Goal: Transaction & Acquisition: Purchase product/service

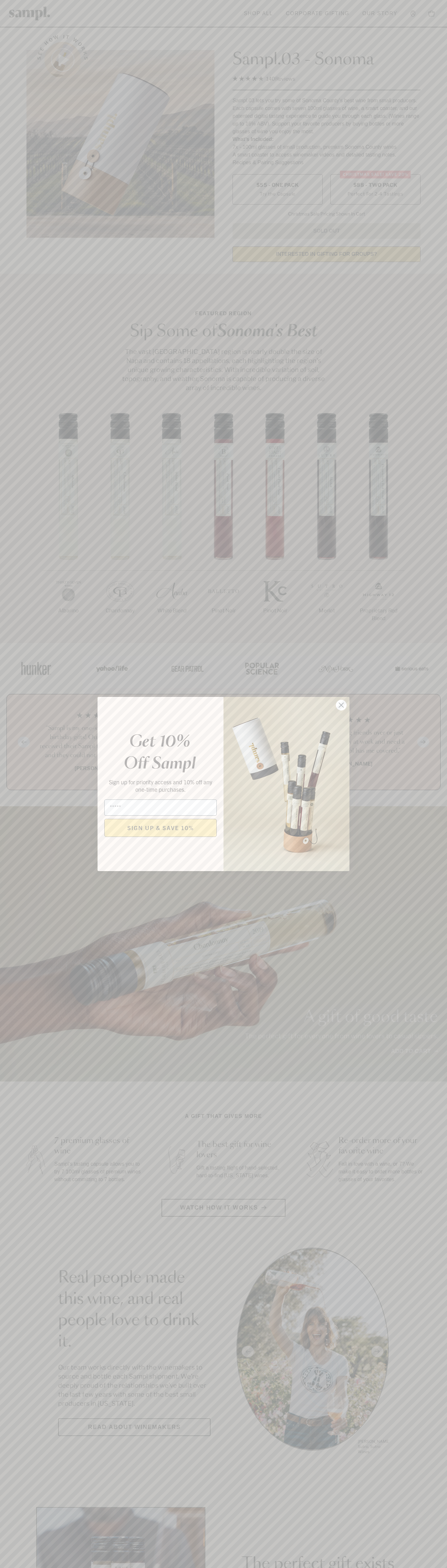
click at [341, 705] on icon "Close dialog" at bounding box center [341, 705] width 4 height 4
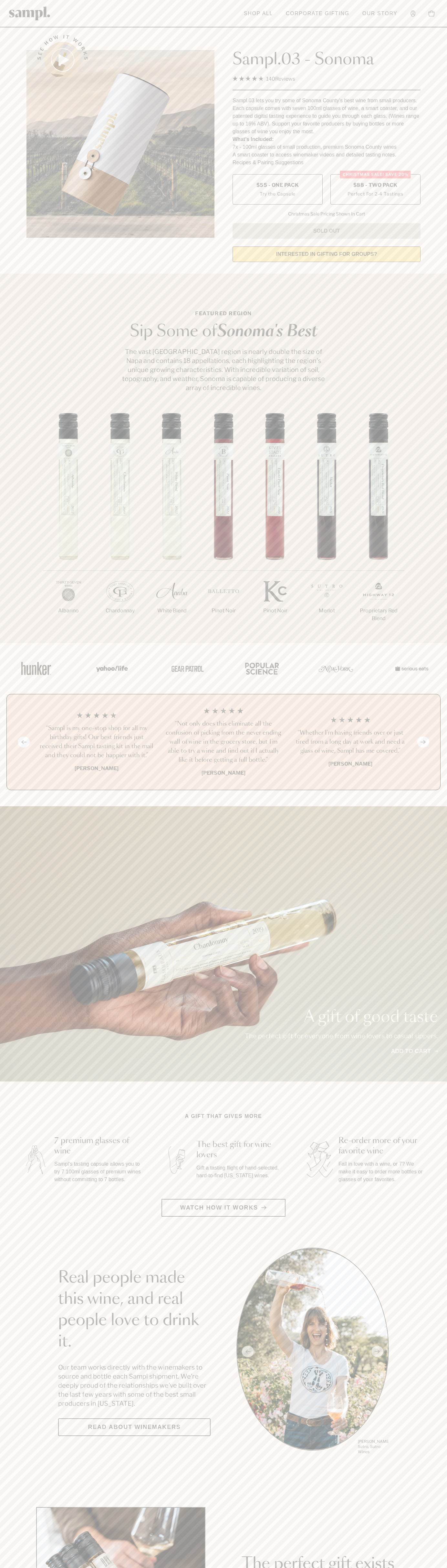
click at [375, 186] on span "$88 - Two Pack" at bounding box center [375, 185] width 44 height 7
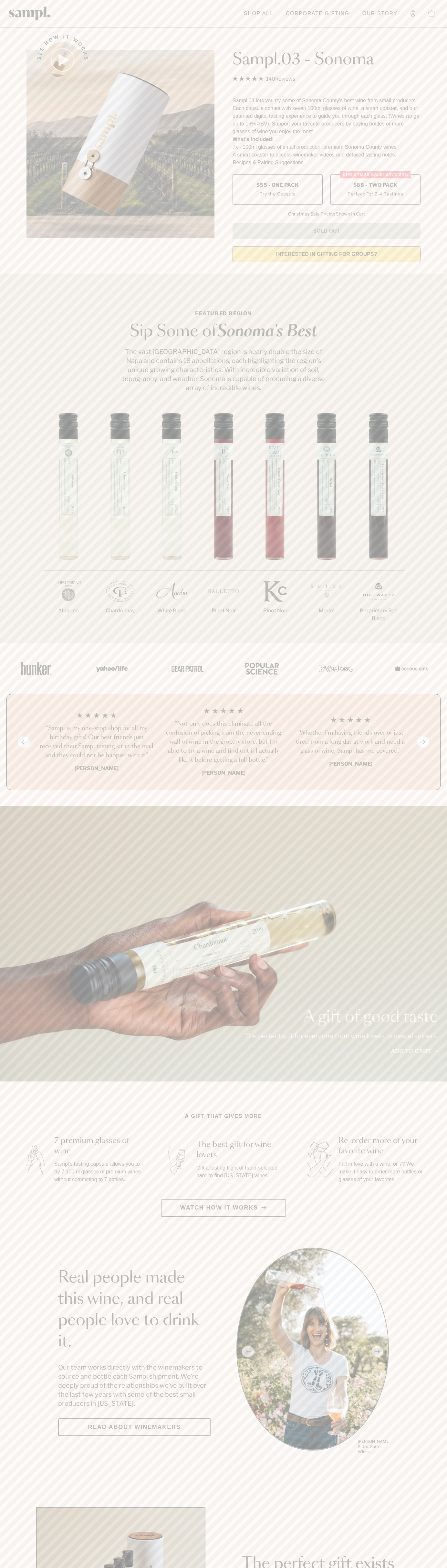
click at [96, 743] on h3 "“Sampl is my one-stop shop for all my birthday gifts! Our best friends just rec…" at bounding box center [96, 741] width 116 height 36
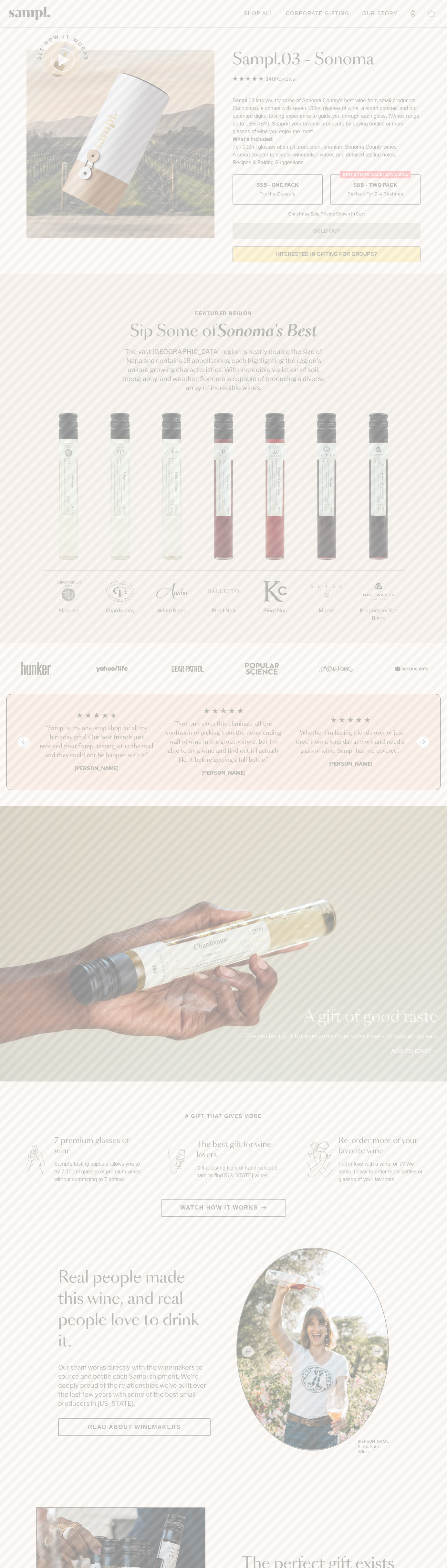
click at [96, 24] on header "Toggle navigation menu Shop All Corporate Gifting Our Story Account Story Shop …" at bounding box center [224, 13] width 447 height 27
click at [445, 1323] on section "Real people made this wine, and real people love to drink it. Our team works di…" at bounding box center [224, 1351] width 447 height 208
click at [86, 1567] on html "Skip to main content Toggle navigation menu Shop All Corporate Gifting Our Stor…" at bounding box center [224, 1298] width 447 height 2596
click at [28, 1293] on section "Real people made this wine, and real people love to drink it. Our team works di…" at bounding box center [224, 1351] width 447 height 208
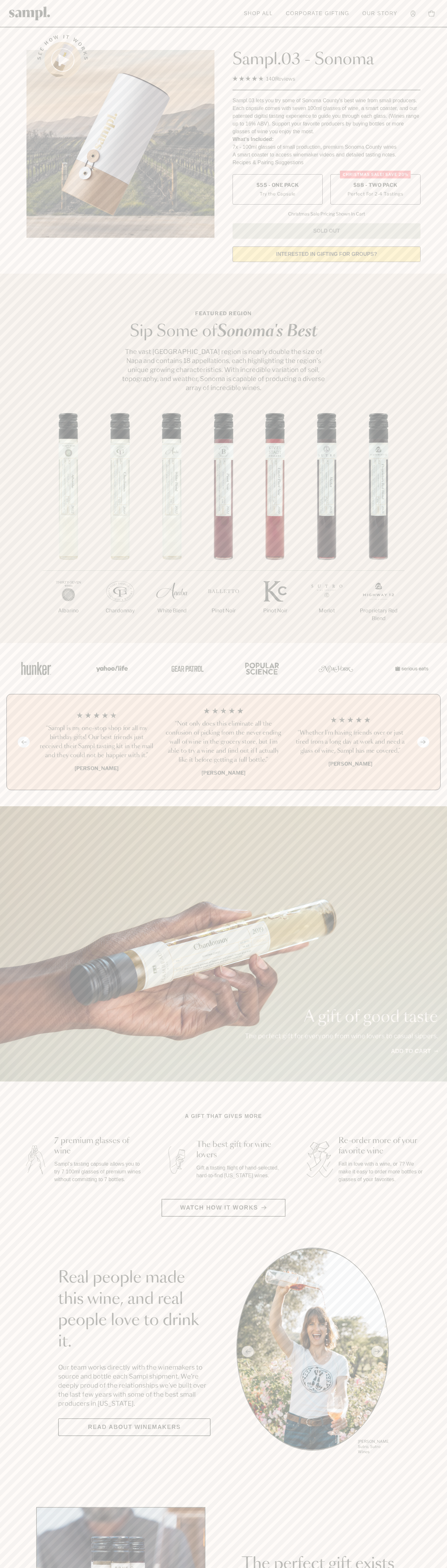
click at [375, 190] on label "Christmas SALE! Save 20% $88 - Two Pack Perfect For 2-4 Tastings" at bounding box center [375, 189] width 90 height 30
click at [96, 743] on h3 "“Sampl is my one-stop shop for all my birthday gifts! Our best friends just rec…" at bounding box center [96, 741] width 116 height 36
